Goal: Transaction & Acquisition: Purchase product/service

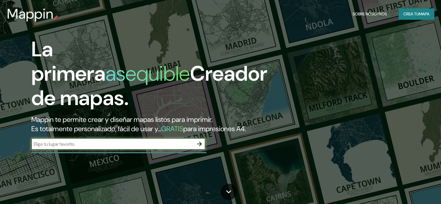
click at [105, 147] on input "text" at bounding box center [112, 144] width 162 height 7
type input "[PERSON_NAME]"
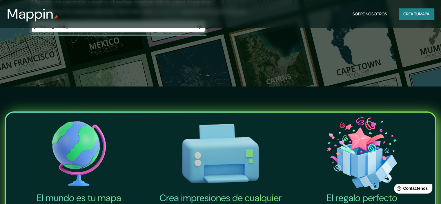
scroll to position [87, 0]
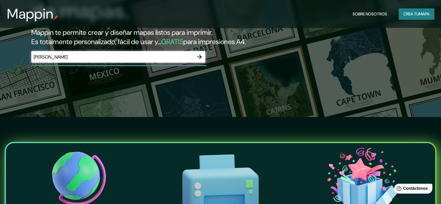
click at [195, 63] on div at bounding box center [200, 57] width 12 height 12
click at [199, 60] on icon "button" at bounding box center [199, 56] width 7 height 7
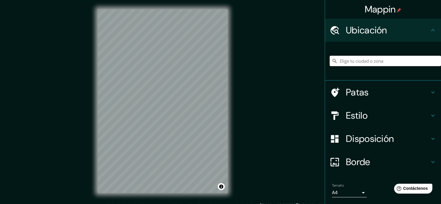
click at [373, 63] on input "Elige tu ciudad o zona" at bounding box center [385, 61] width 111 height 10
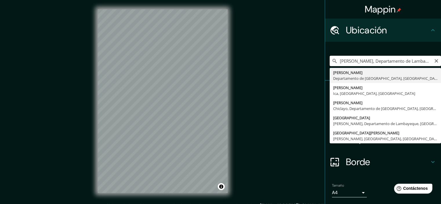
type input "[PERSON_NAME], Departamento de Lambayeque, [GEOGRAPHIC_DATA]"
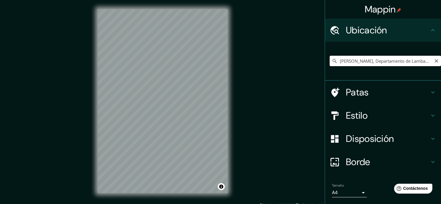
click at [431, 90] on icon at bounding box center [432, 92] width 7 height 7
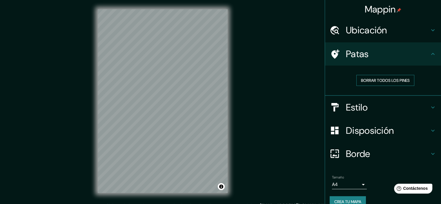
click at [392, 81] on font "Borrar todos los pines" at bounding box center [385, 80] width 49 height 5
click at [366, 106] on h4 "Estilo" at bounding box center [387, 107] width 83 height 12
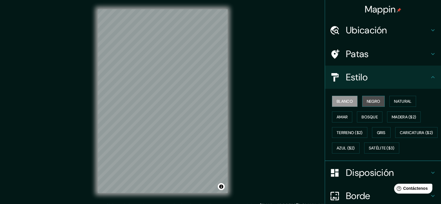
click at [367, 102] on font "Negro" at bounding box center [374, 101] width 14 height 5
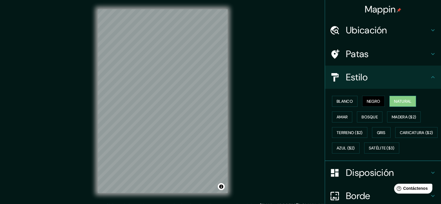
click at [396, 100] on font "Natural" at bounding box center [402, 101] width 17 height 5
click at [338, 115] on font "Amar" at bounding box center [342, 116] width 11 height 5
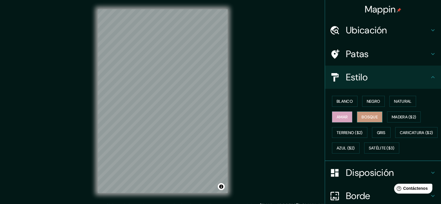
click at [371, 115] on font "Bosque" at bounding box center [369, 116] width 16 height 5
click at [401, 116] on font "Madera ($2)" at bounding box center [404, 116] width 24 height 5
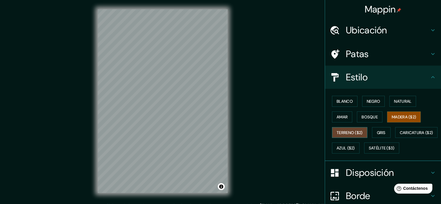
click at [344, 131] on font "Terreno ($2)" at bounding box center [350, 132] width 26 height 5
click at [382, 131] on font "Gris" at bounding box center [381, 132] width 9 height 5
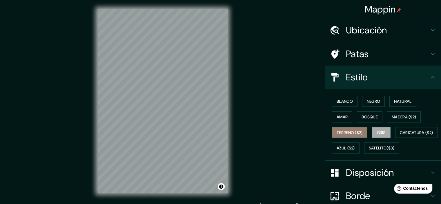
click at [350, 133] on font "Terreno ($2)" at bounding box center [350, 132] width 26 height 5
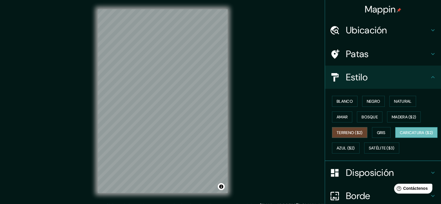
click at [400, 135] on font "Caricatura ($2)" at bounding box center [416, 132] width 33 height 5
click at [355, 146] on font "Azul ($2)" at bounding box center [346, 147] width 18 height 5
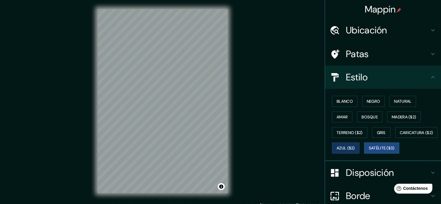
click at [369, 152] on font "Satélite ($3)" at bounding box center [382, 148] width 26 height 8
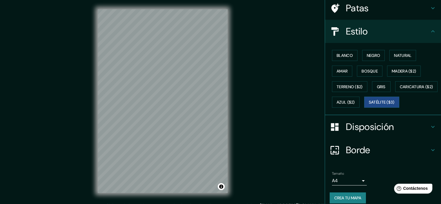
scroll to position [58, 0]
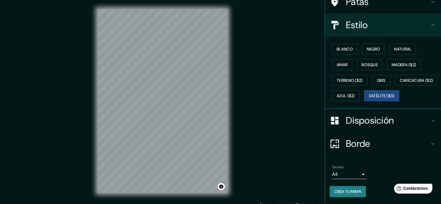
click at [372, 124] on font "Disposición" at bounding box center [370, 120] width 48 height 12
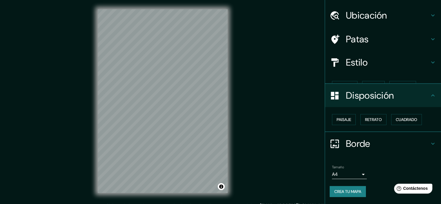
scroll to position [5, 0]
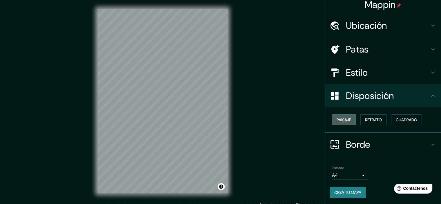
click at [340, 121] on font "Paisaje" at bounding box center [344, 119] width 14 height 5
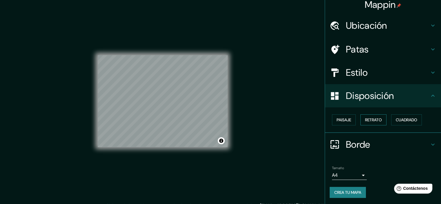
click at [361, 120] on button "Retrato" at bounding box center [373, 119] width 26 height 11
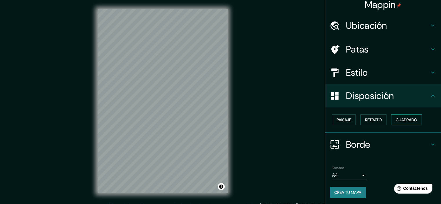
click at [396, 118] on font "Cuadrado" at bounding box center [406, 119] width 21 height 5
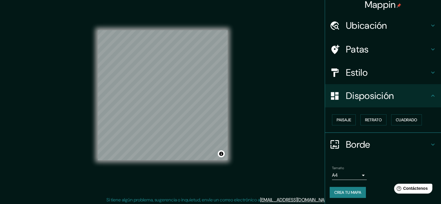
scroll to position [7, 0]
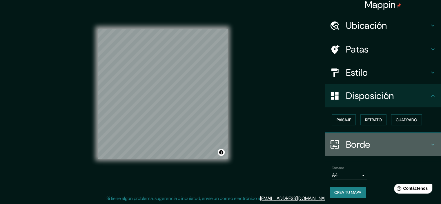
click at [363, 140] on font "Borde" at bounding box center [358, 144] width 24 height 12
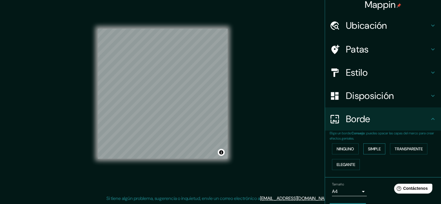
scroll to position [21, 0]
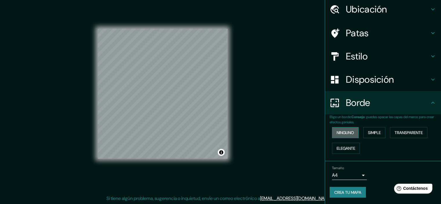
click at [341, 132] on font "Ninguno" at bounding box center [345, 132] width 17 height 5
click at [377, 132] on font "Simple" at bounding box center [374, 132] width 13 height 5
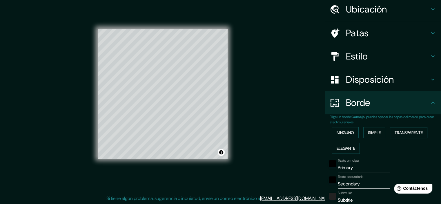
click at [401, 130] on font "Transparente" at bounding box center [408, 132] width 28 height 5
click at [343, 147] on font "Elegante" at bounding box center [346, 147] width 19 height 5
click at [344, 134] on font "Ninguno" at bounding box center [345, 132] width 17 height 5
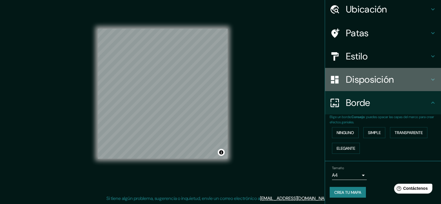
click at [360, 83] on font "Disposición" at bounding box center [370, 79] width 48 height 12
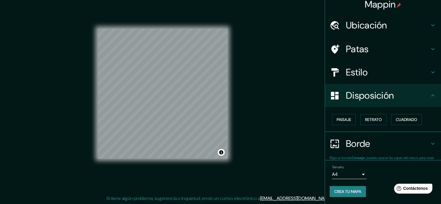
scroll to position [5, 0]
click at [359, 74] on font "Estilo" at bounding box center [357, 72] width 22 height 12
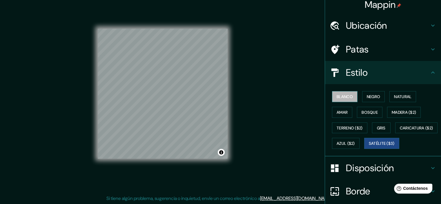
click at [340, 98] on font "Blanco" at bounding box center [345, 96] width 16 height 5
click at [362, 98] on button "Negro" at bounding box center [373, 96] width 23 height 11
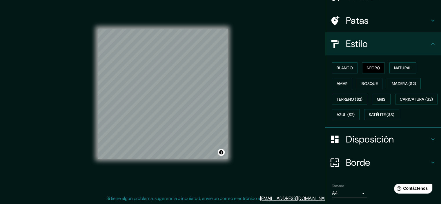
scroll to position [66, 0]
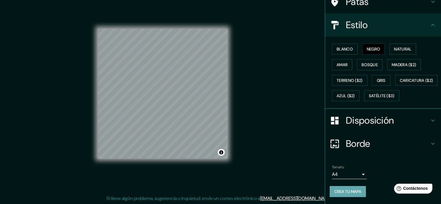
click at [343, 191] on font "Crea tu mapa" at bounding box center [347, 191] width 27 height 5
click at [343, 190] on div "Crea tu mapa" at bounding box center [383, 191] width 107 height 11
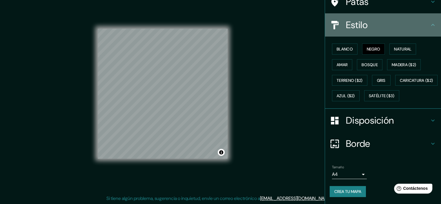
click at [429, 21] on icon at bounding box center [432, 24] width 7 height 7
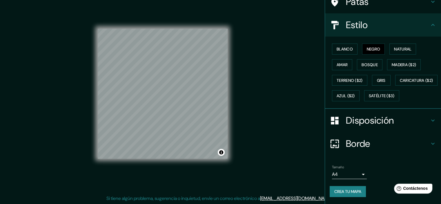
click at [429, 21] on icon at bounding box center [432, 24] width 7 height 7
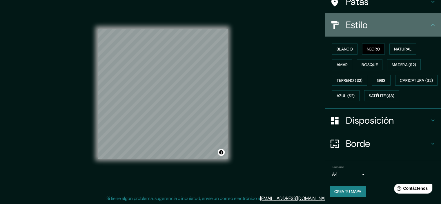
click at [413, 19] on h4 "Estilo" at bounding box center [387, 25] width 83 height 12
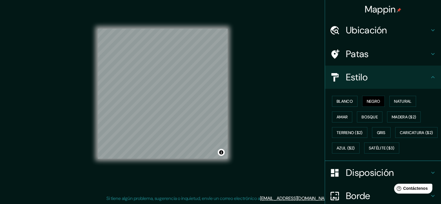
scroll to position [0, 0]
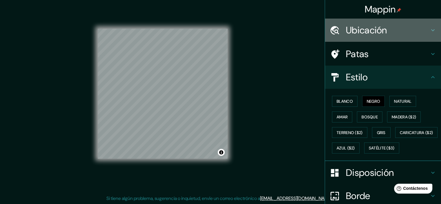
click at [403, 28] on h4 "Ubicación" at bounding box center [387, 30] width 83 height 12
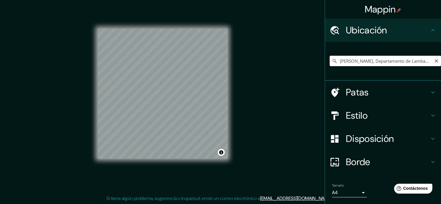
click at [403, 28] on h4 "Ubicación" at bounding box center [387, 30] width 83 height 12
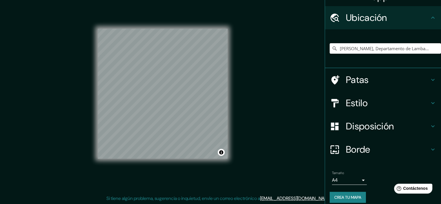
scroll to position [18, 0]
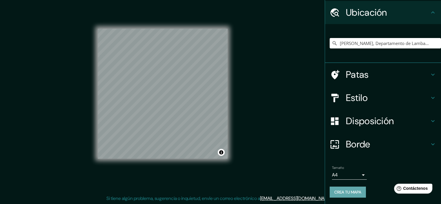
click at [348, 188] on font "Crea tu mapa" at bounding box center [347, 192] width 27 height 8
